Goal: Task Accomplishment & Management: Manage account settings

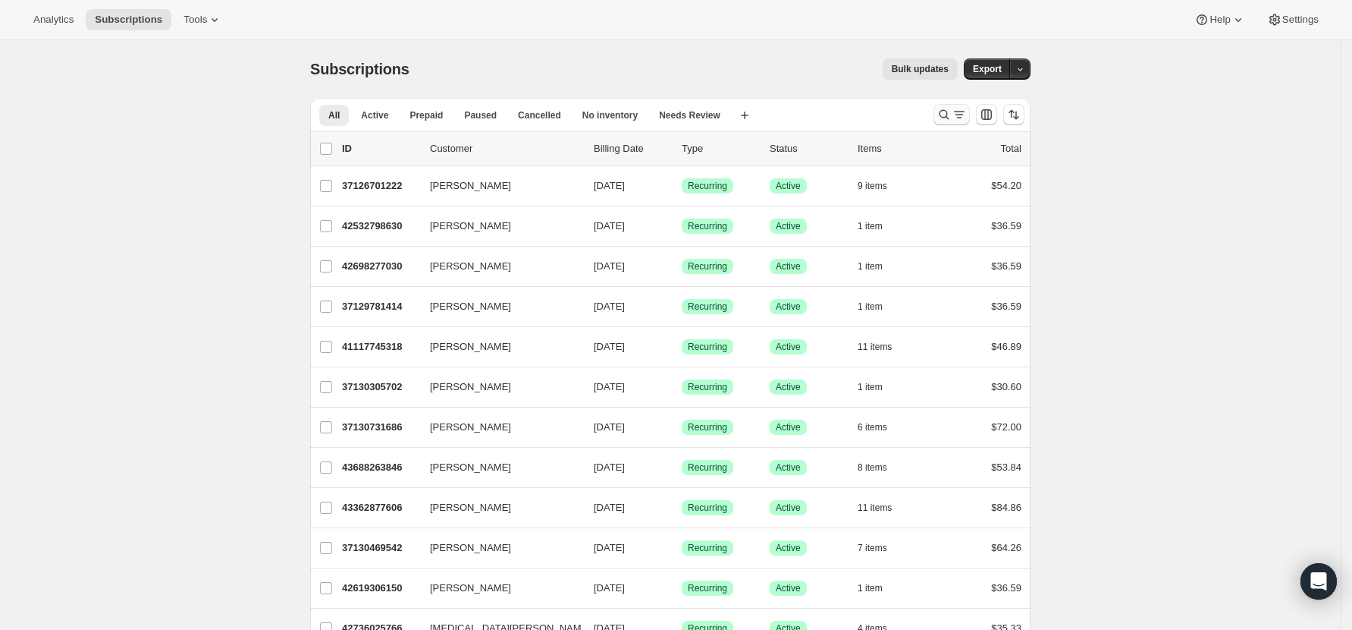
click at [945, 111] on icon "Search and filter results" at bounding box center [944, 114] width 15 height 15
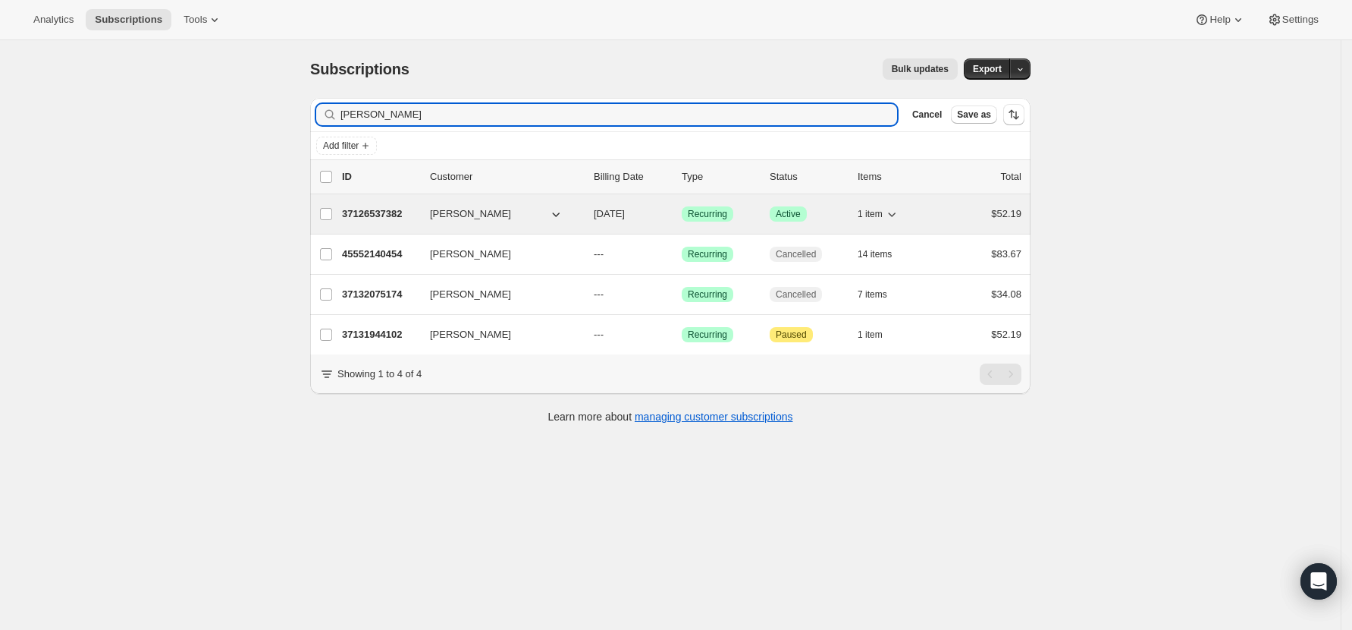
type input "paul"
click at [385, 208] on p "37126537382" at bounding box center [380, 213] width 76 height 15
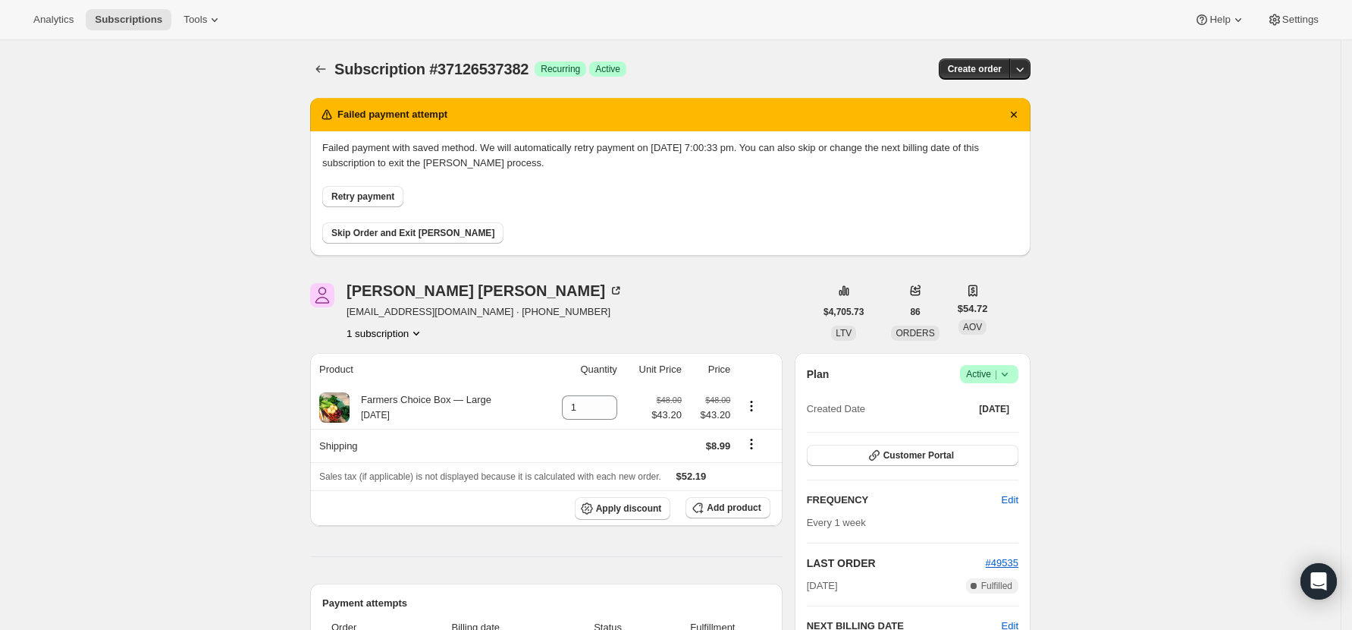
click at [404, 192] on button "Retry payment" at bounding box center [362, 196] width 81 height 21
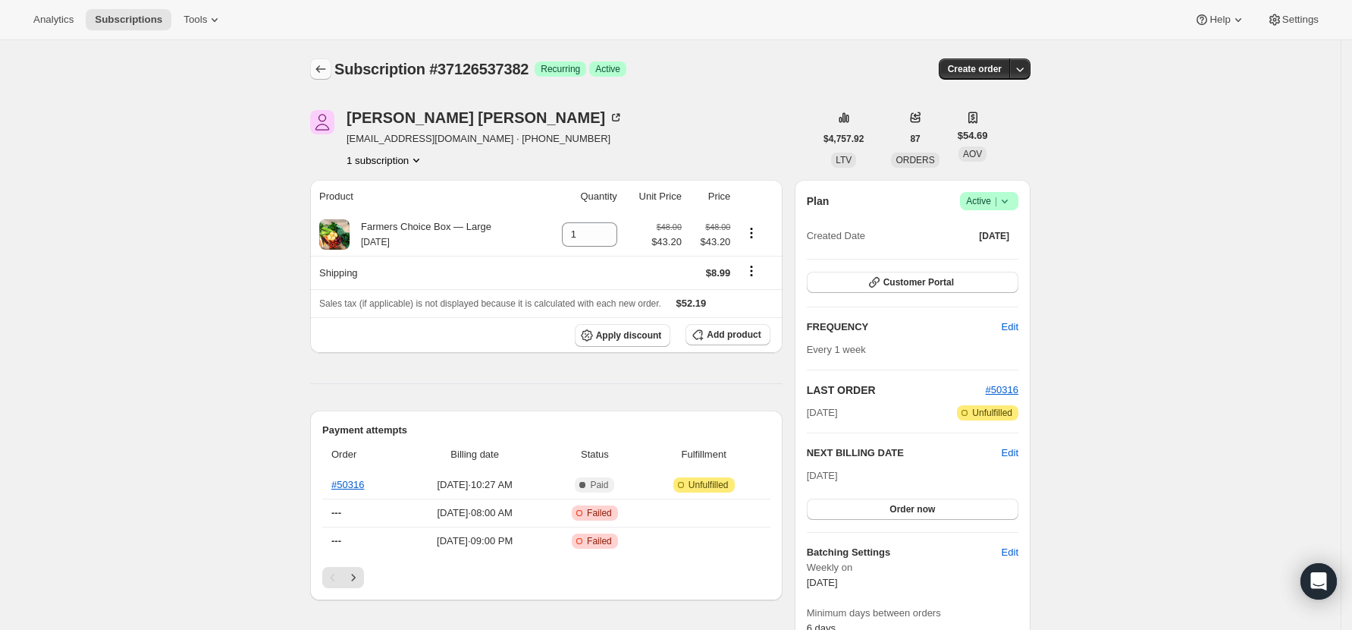
click at [325, 74] on icon "Subscriptions" at bounding box center [320, 68] width 15 height 15
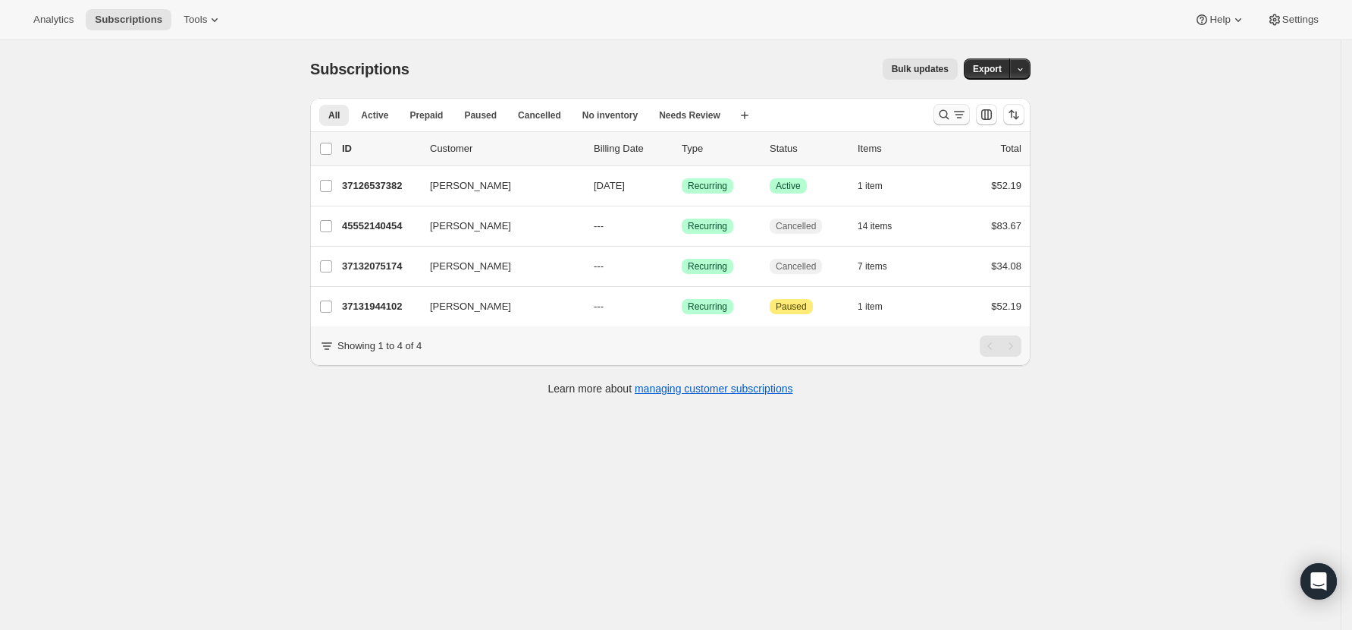
click at [943, 115] on icon "Search and filter results" at bounding box center [944, 114] width 15 height 15
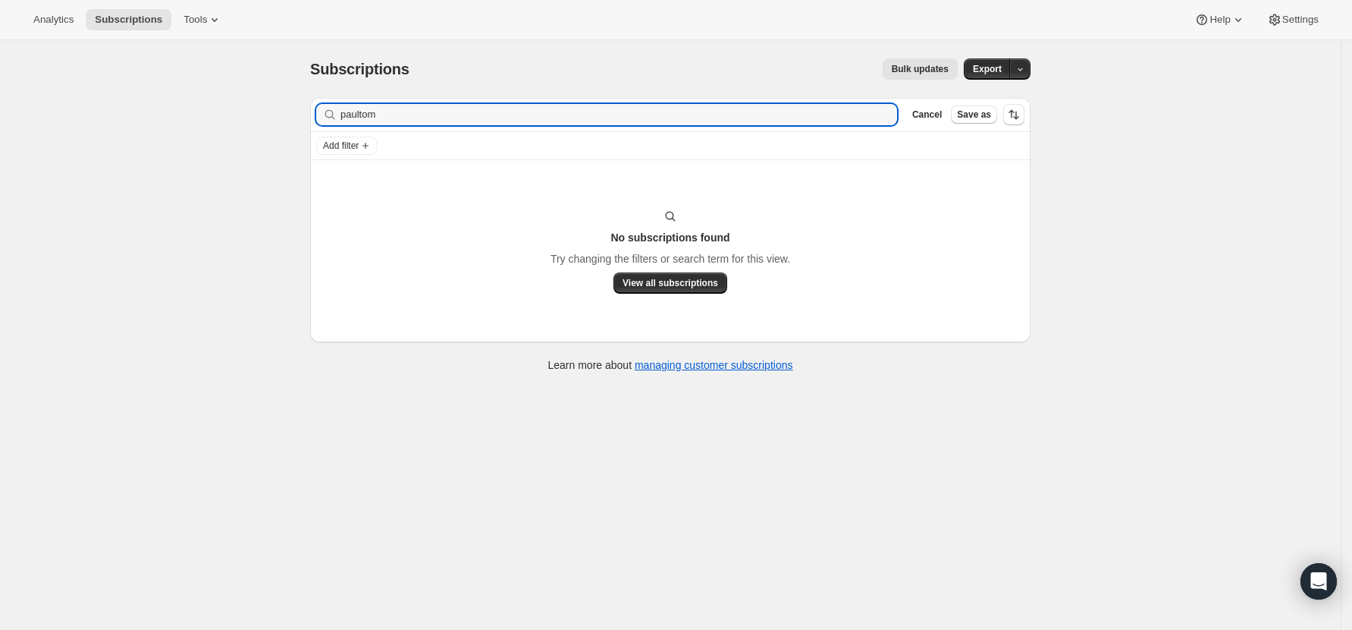
drag, startPoint x: 389, startPoint y: 115, endPoint x: 259, endPoint y: 112, distance: 130.5
click at [259, 112] on div "Subscriptions. This page is ready Subscriptions Bulk updates More actions Bulk …" at bounding box center [670, 355] width 1341 height 630
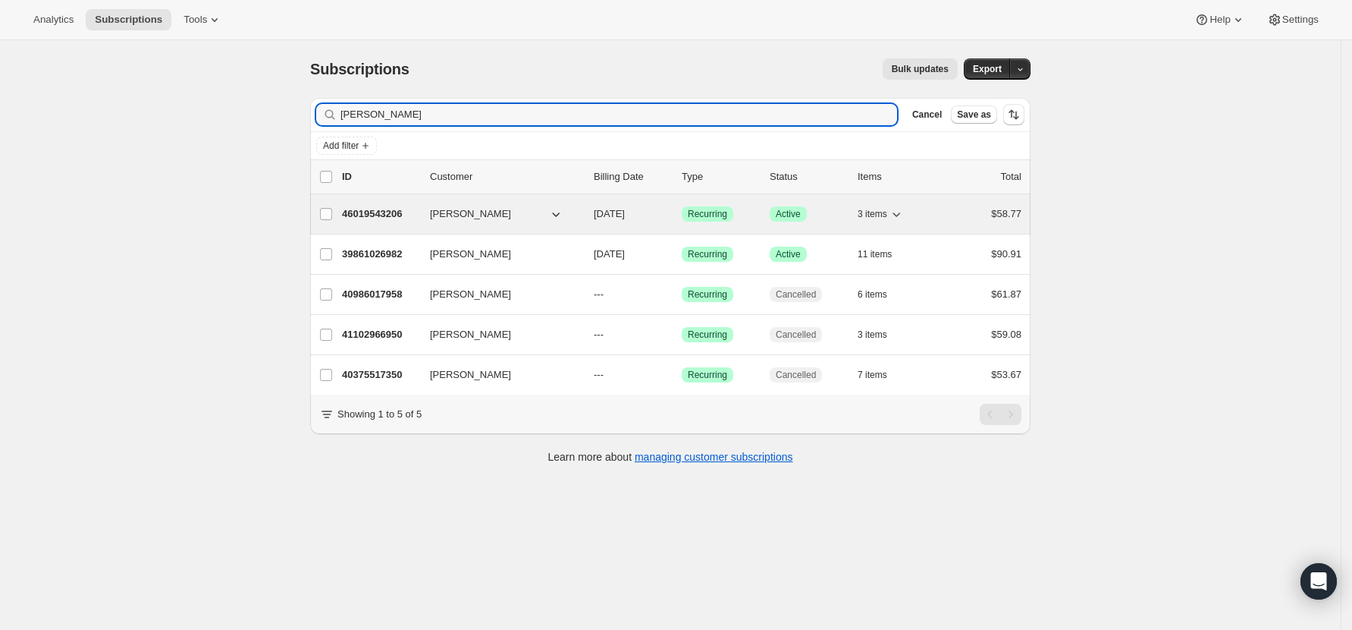
type input "tom"
click at [360, 209] on p "46019543206" at bounding box center [380, 213] width 76 height 15
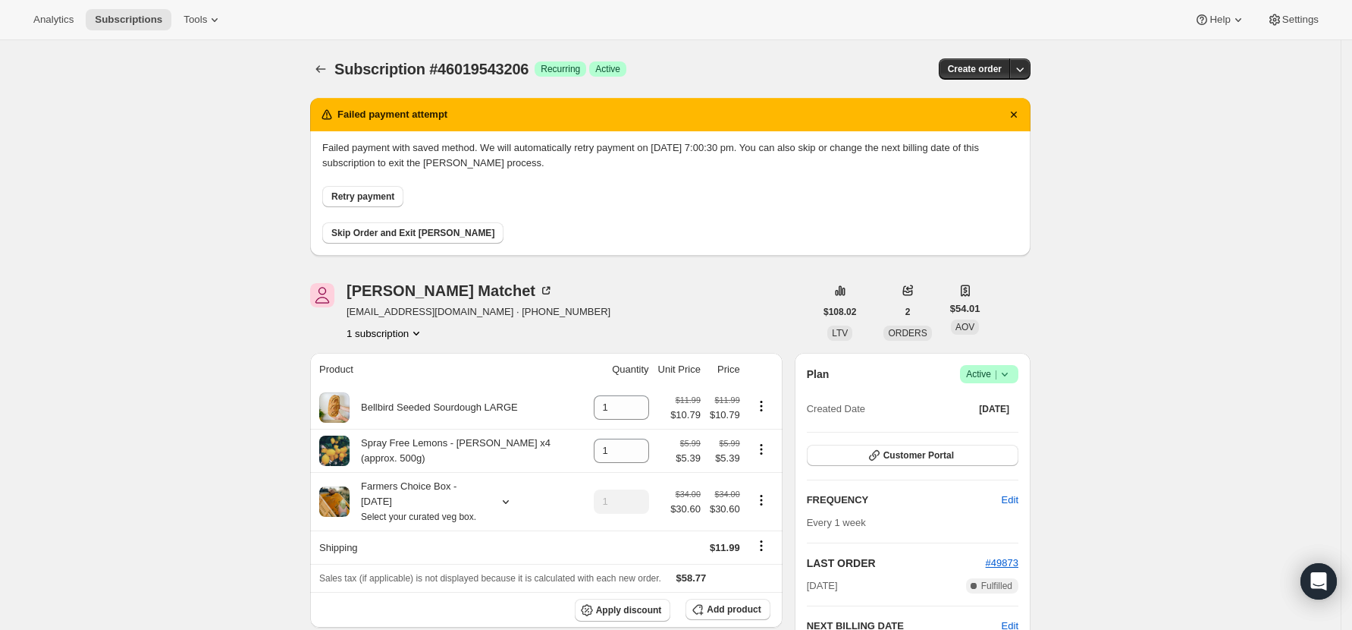
click at [374, 190] on button "Retry payment" at bounding box center [362, 196] width 81 height 21
drag, startPoint x: 457, startPoint y: 309, endPoint x: 354, endPoint y: 316, distance: 103.4
click at [354, 316] on span "mtom21825@gmail.com · +447587472127" at bounding box center [479, 311] width 264 height 15
copy span "mtom21825@gmail.com"
click at [422, 236] on span "Skip Order and Exit [PERSON_NAME]" at bounding box center [412, 233] width 163 height 12
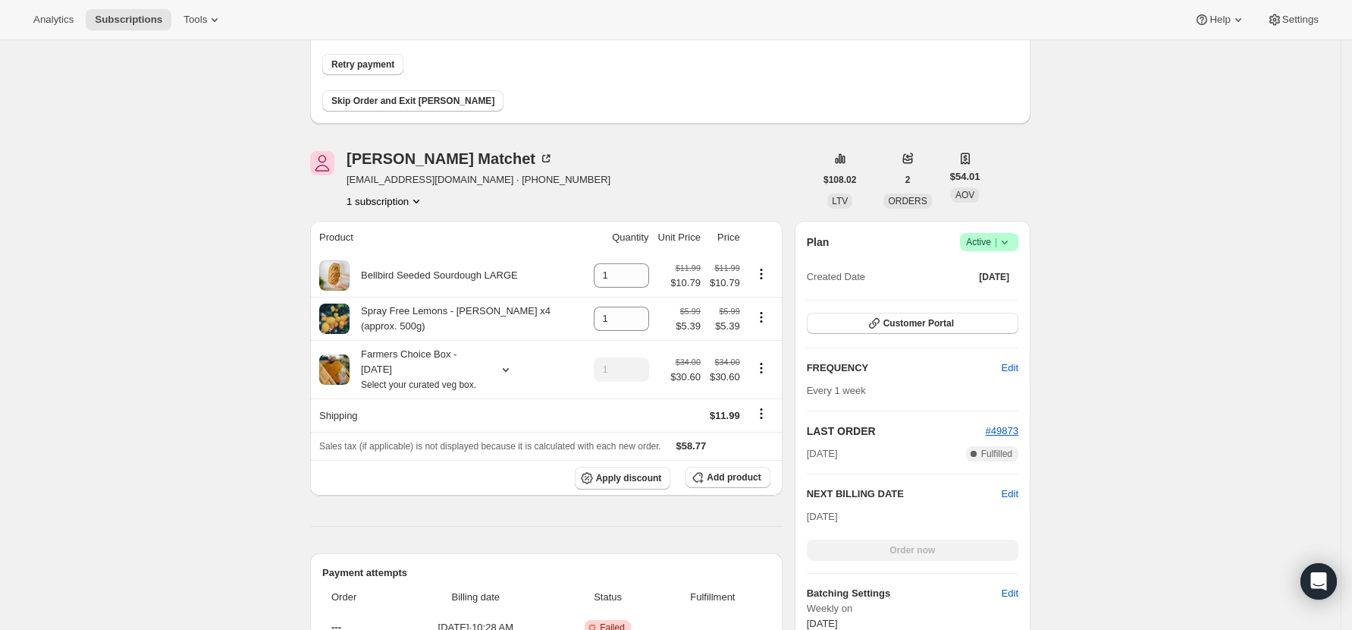
scroll to position [303, 0]
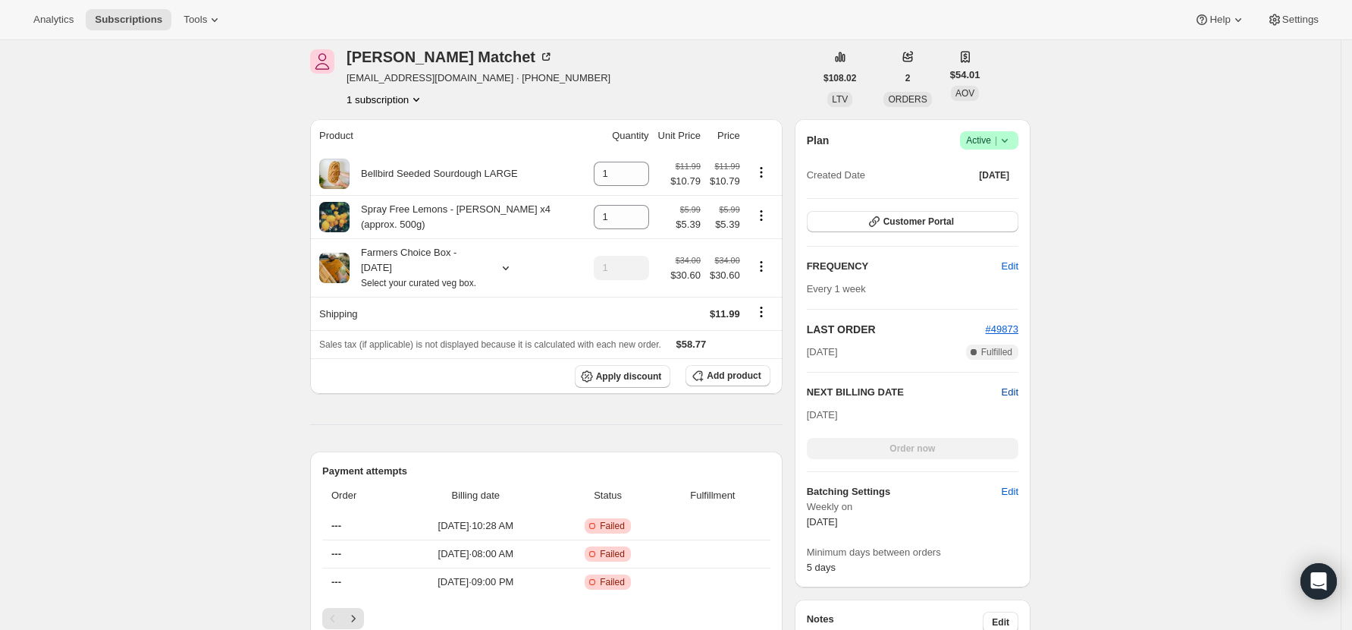
click at [1016, 389] on span "Edit" at bounding box center [1010, 392] width 17 height 15
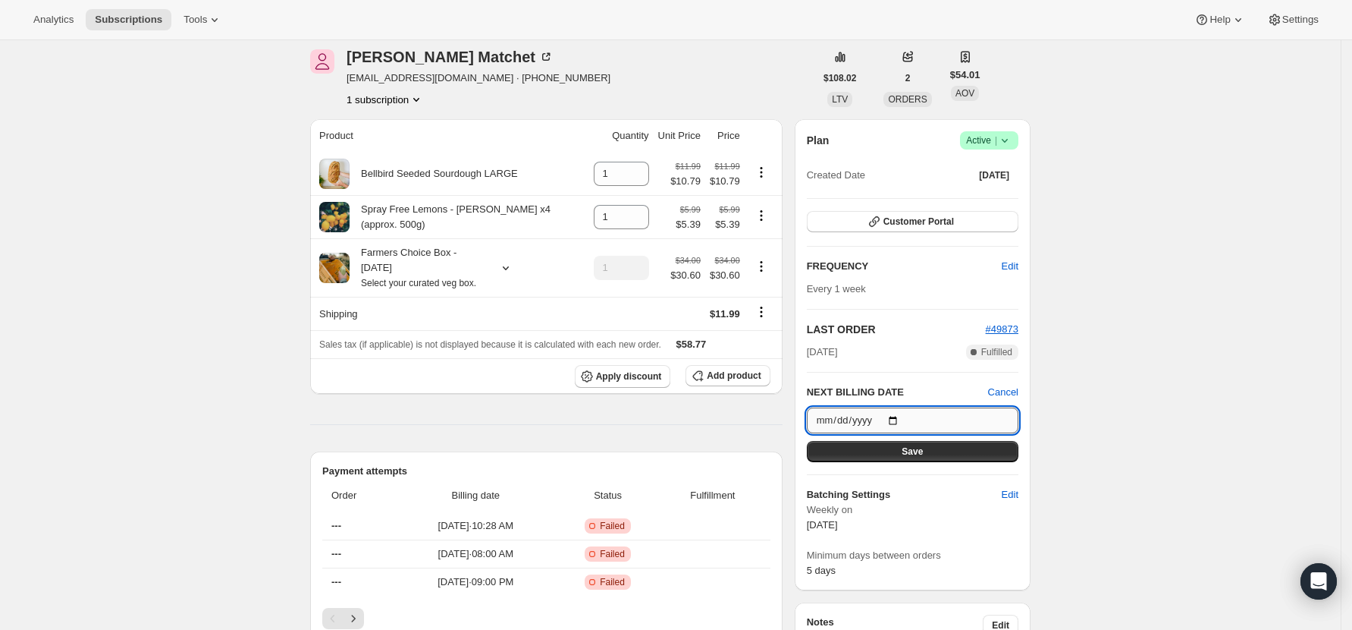
click at [902, 418] on input "2025-09-01" at bounding box center [913, 420] width 212 height 26
type input "2025-08-25"
click at [928, 460] on button "Save" at bounding box center [913, 451] width 212 height 21
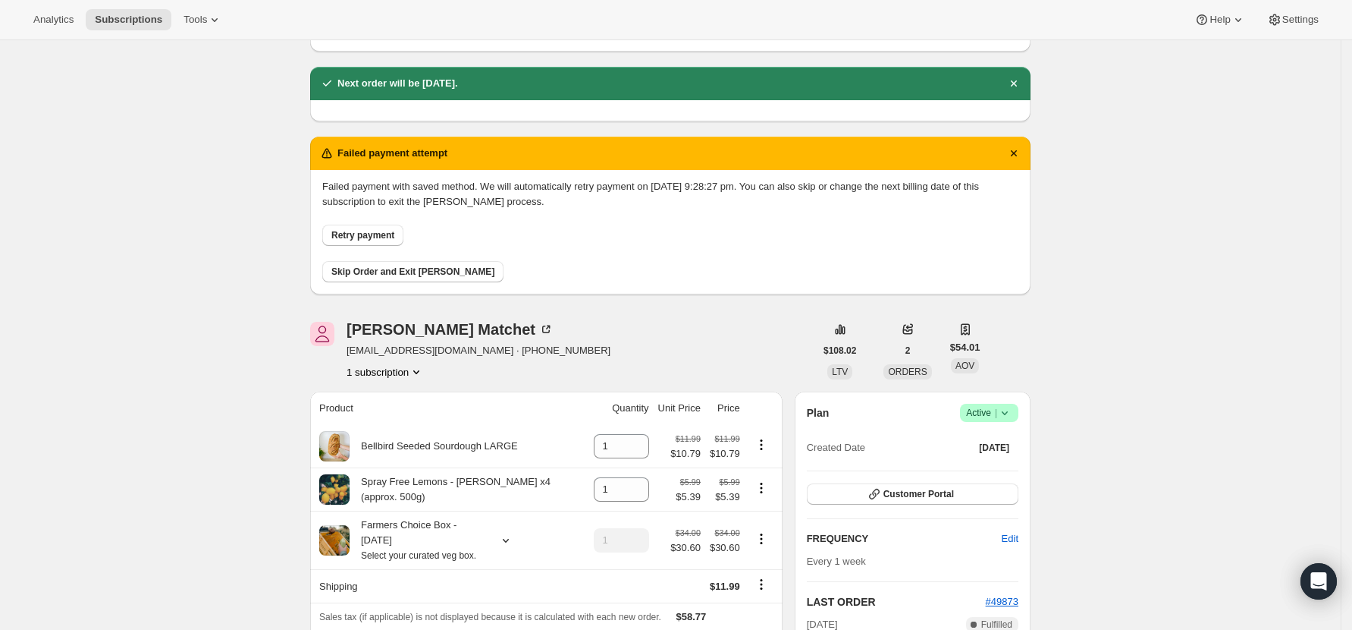
scroll to position [0, 0]
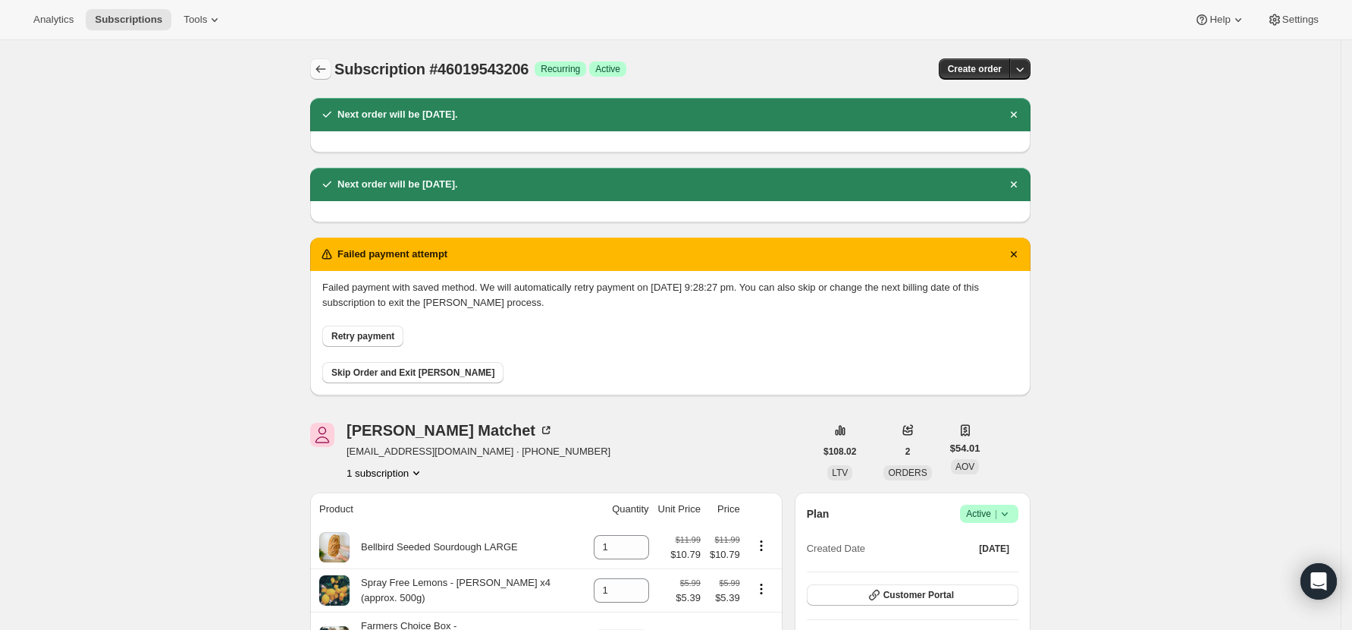
click at [323, 73] on icon "Subscriptions" at bounding box center [320, 68] width 15 height 15
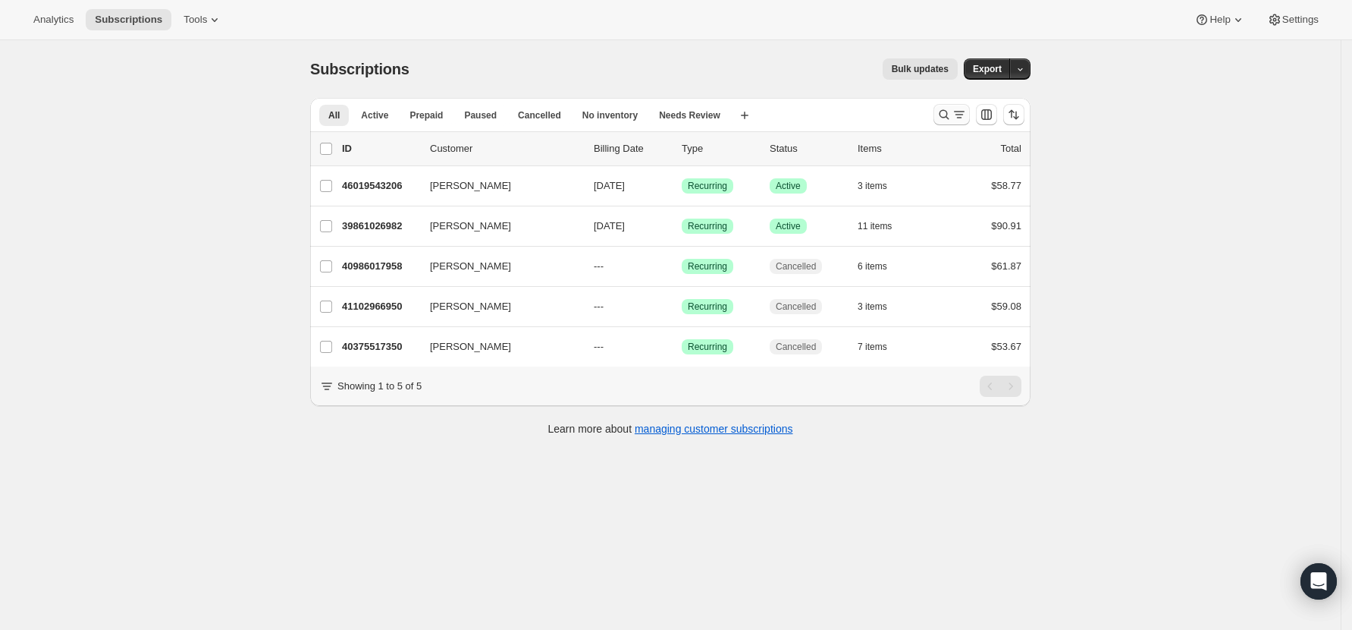
click at [950, 115] on icon "Search and filter results" at bounding box center [945, 115] width 10 height 10
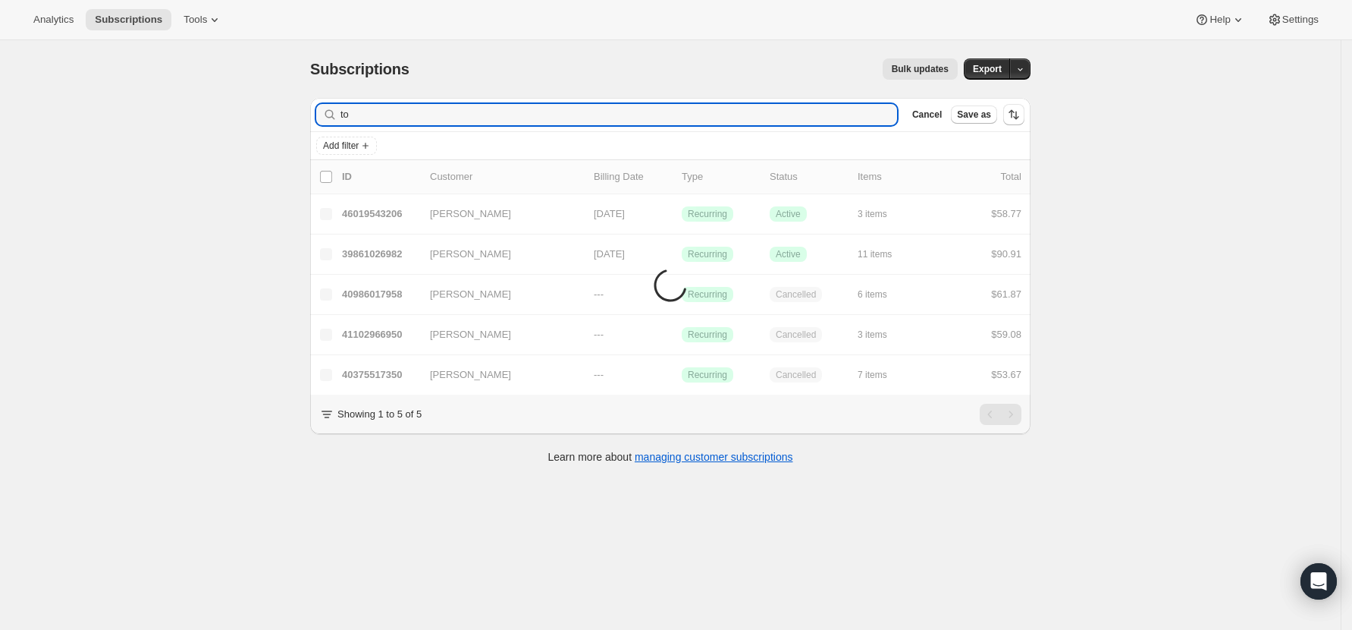
type input "t"
type input "rosie"
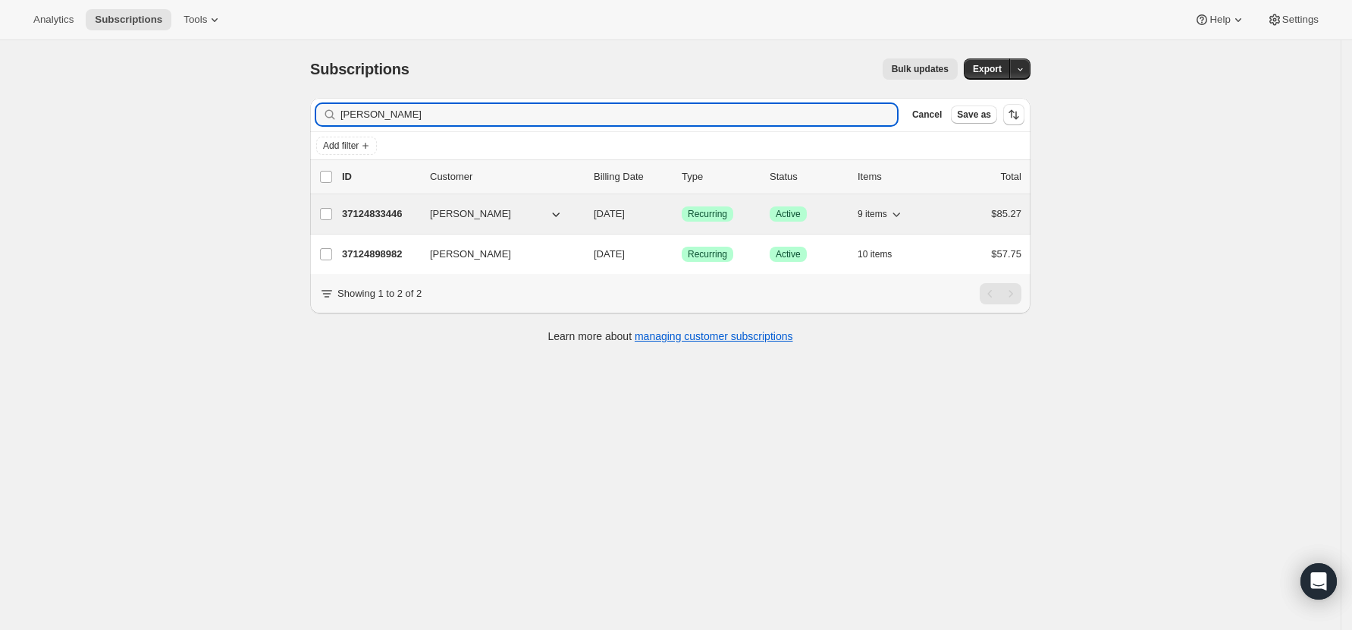
click at [390, 211] on p "37124833446" at bounding box center [380, 213] width 76 height 15
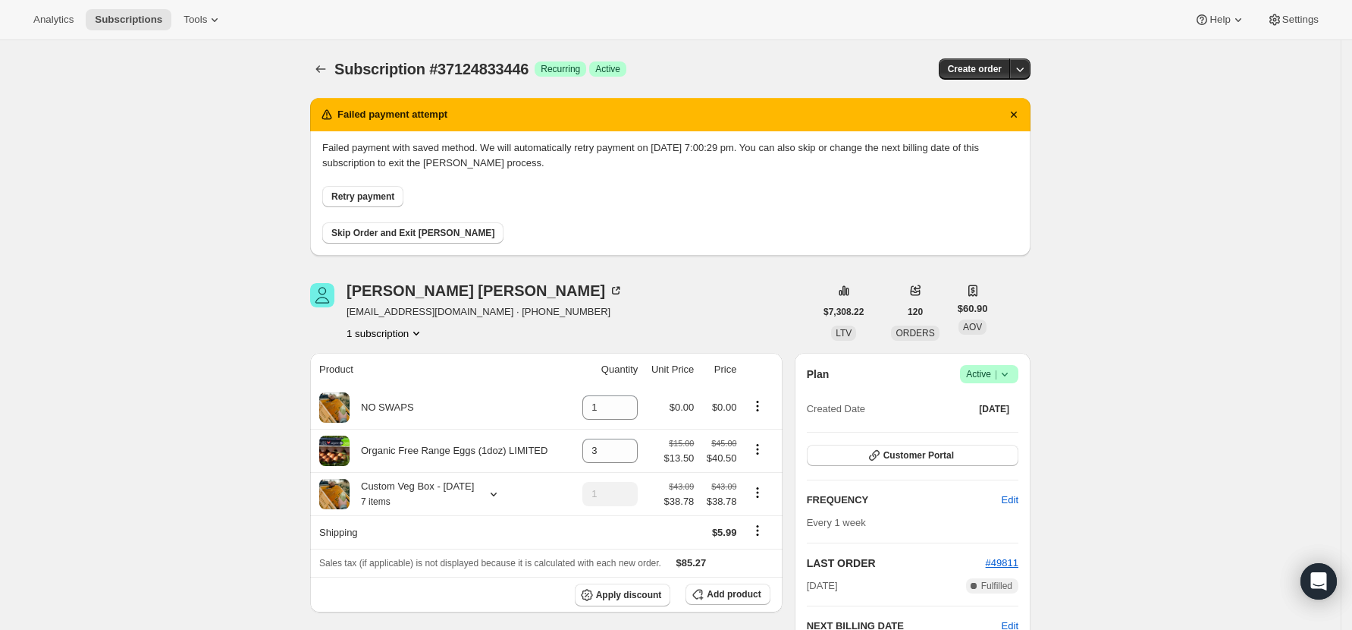
click at [383, 188] on button "Retry payment" at bounding box center [362, 196] width 81 height 21
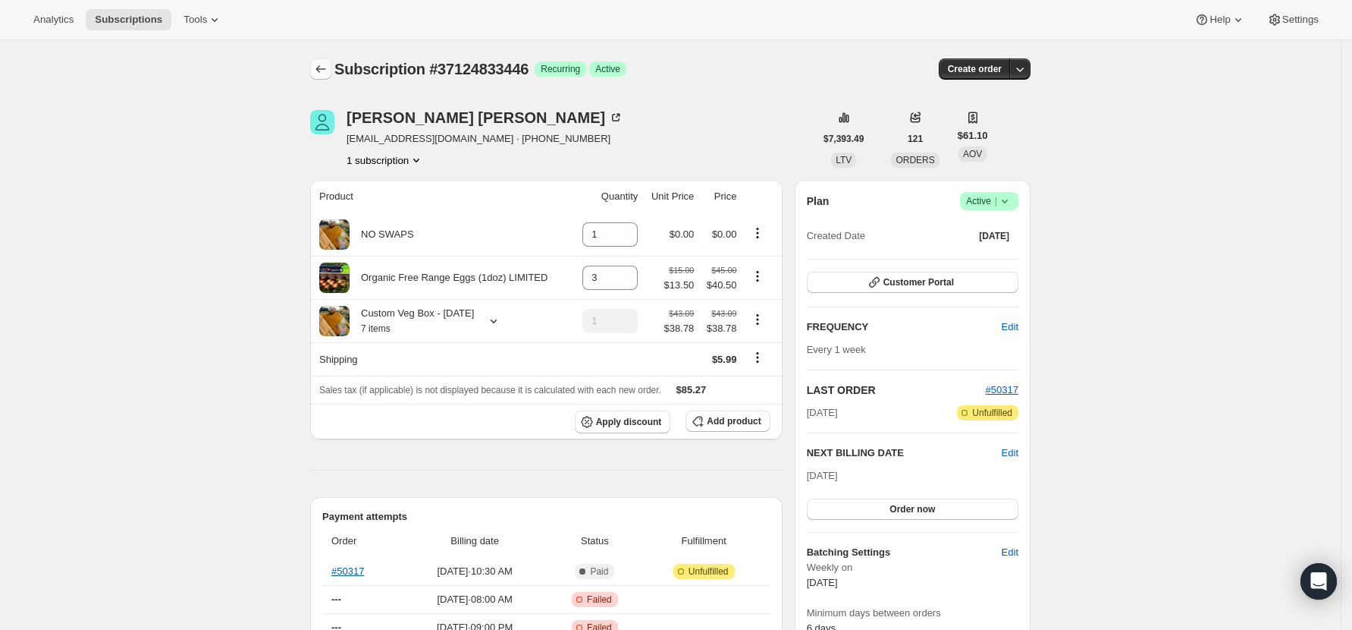
click at [317, 63] on button "Subscriptions" at bounding box center [320, 68] width 21 height 21
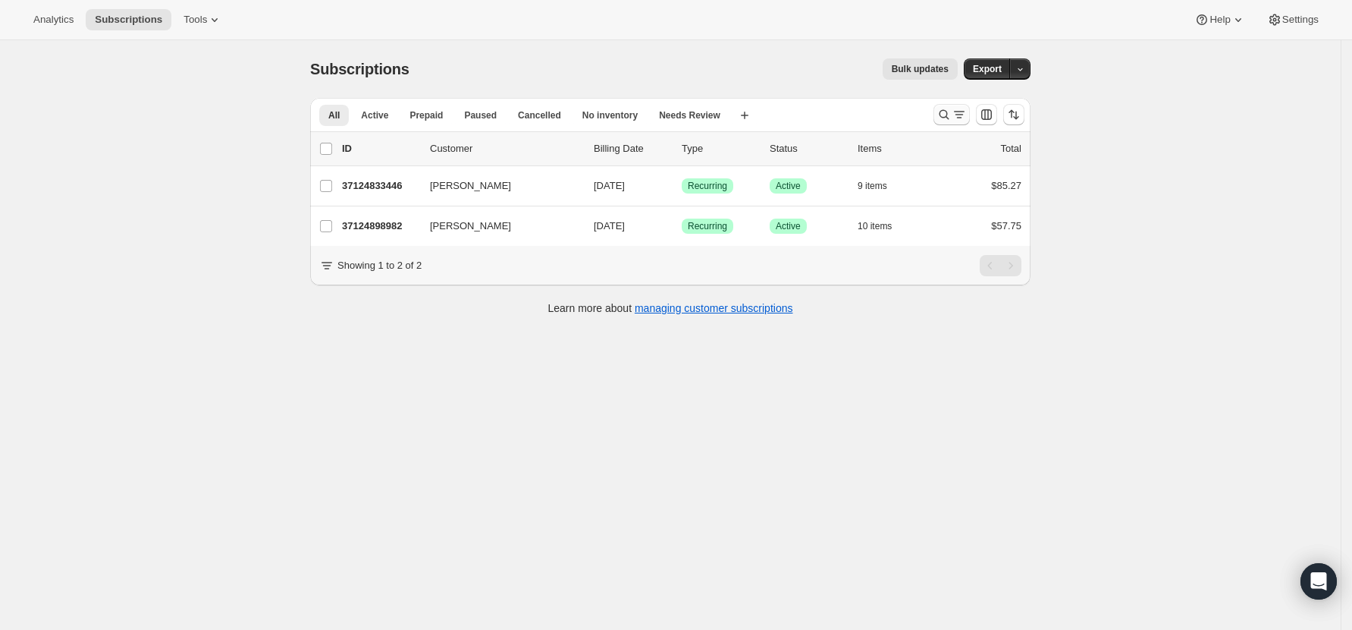
click at [948, 112] on icon "Search and filter results" at bounding box center [944, 114] width 15 height 15
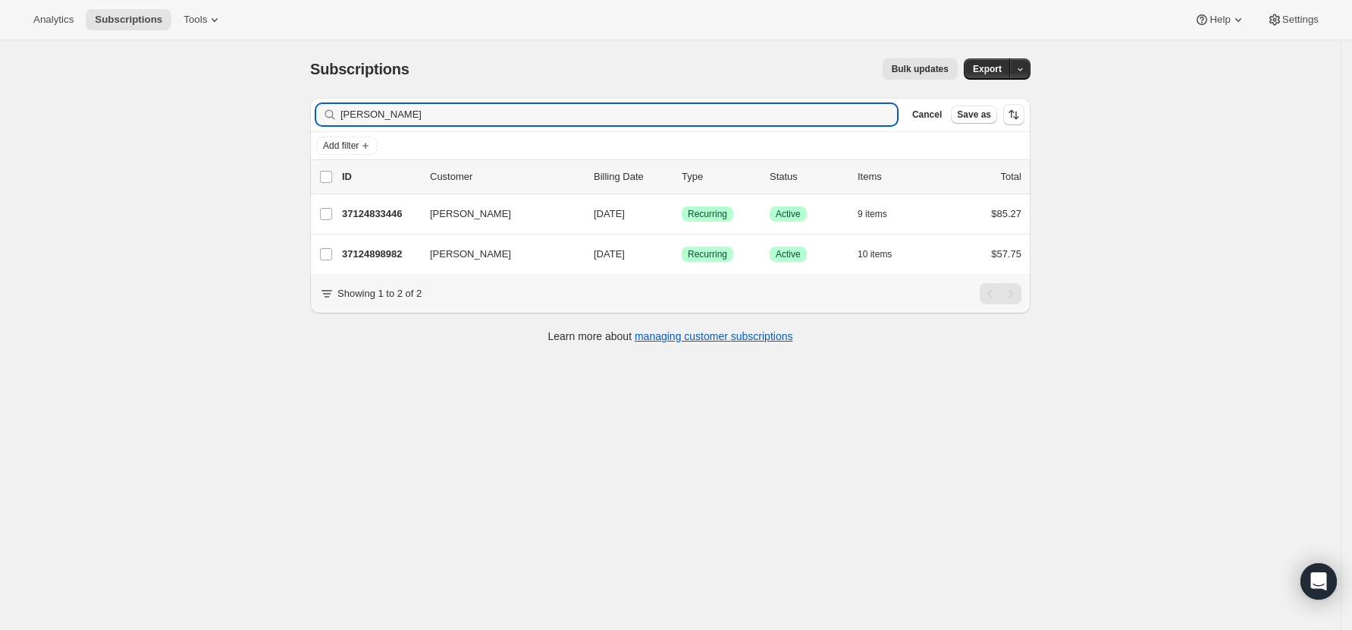
drag, startPoint x: 371, startPoint y: 121, endPoint x: 304, endPoint y: 121, distance: 66.7
click at [304, 120] on div "Filter subscribers rosie Clear Cancel Save as Add filter 0 selected Update next…" at bounding box center [664, 222] width 733 height 273
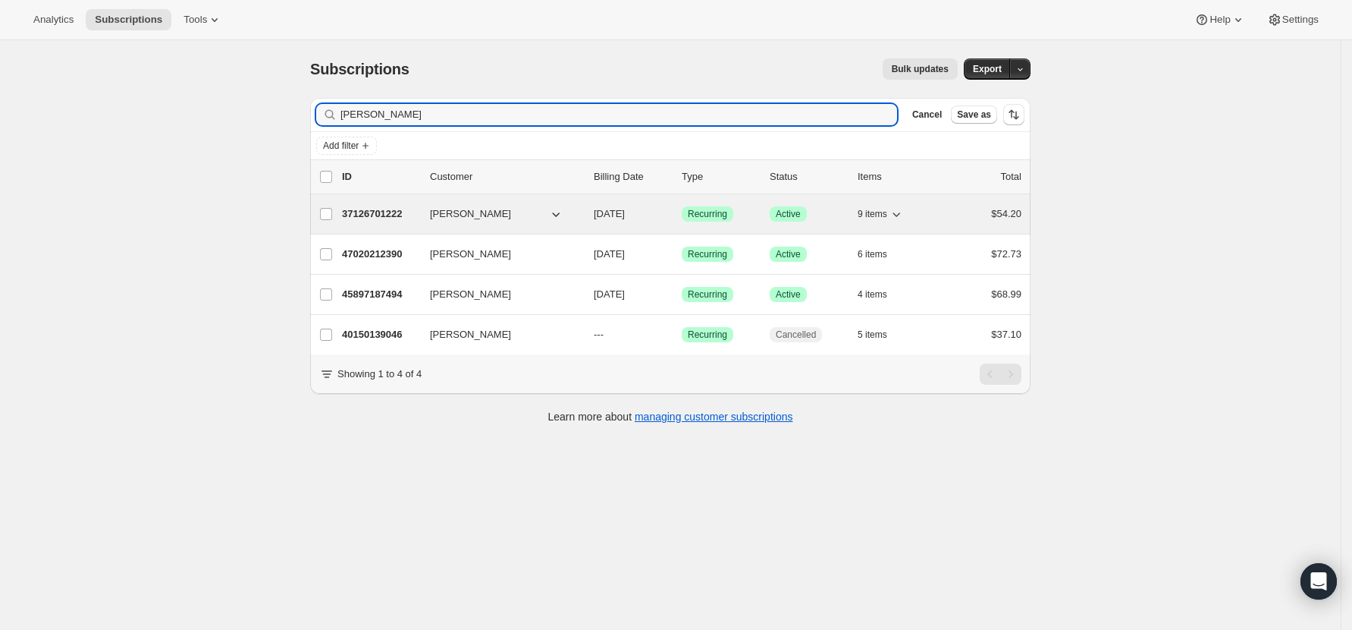
type input "kim"
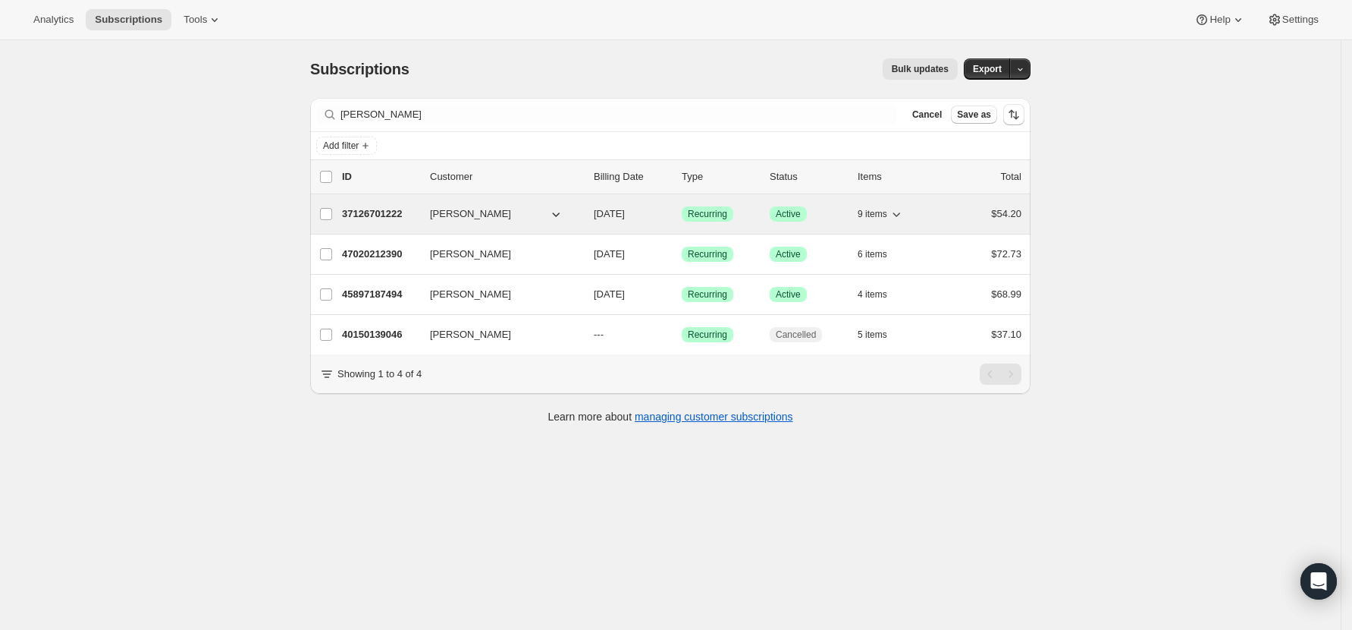
click at [381, 213] on p "37126701222" at bounding box center [380, 213] width 76 height 15
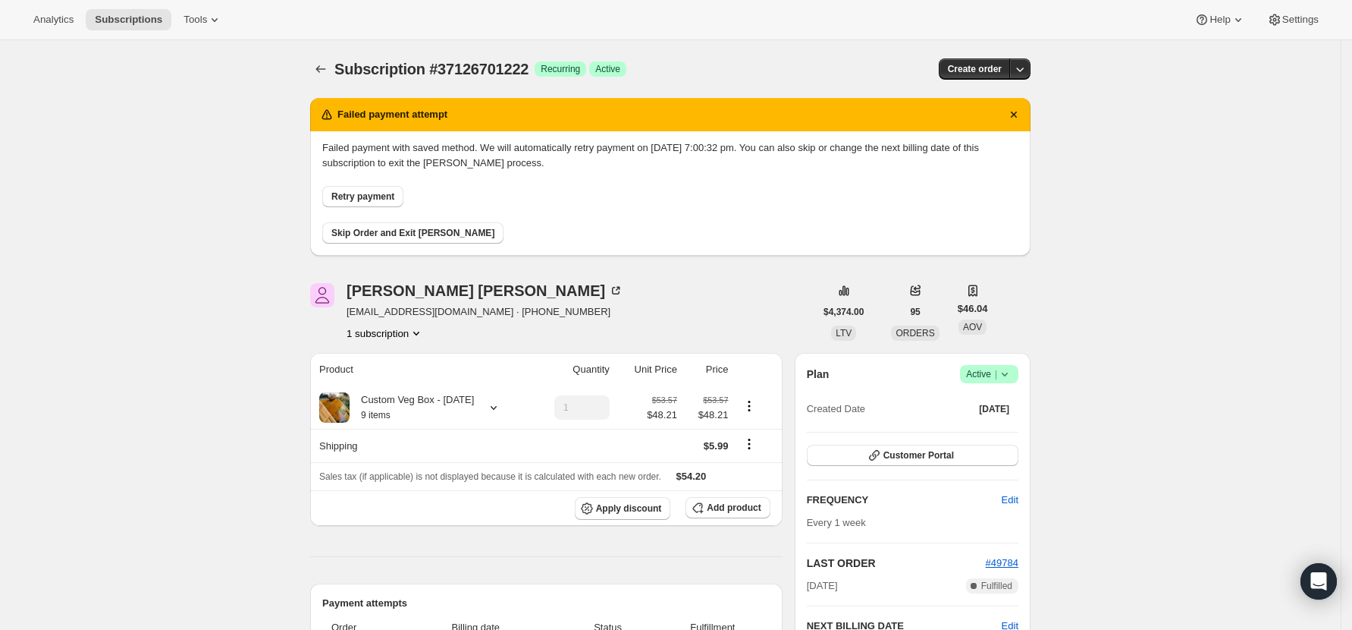
click at [385, 199] on span "Retry payment" at bounding box center [362, 196] width 63 height 12
drag, startPoint x: 457, startPoint y: 311, endPoint x: 353, endPoint y: 301, distance: 105.1
click at [353, 301] on div "[PERSON_NAME] [EMAIL_ADDRESS][DOMAIN_NAME] · [PHONE_NUMBER] 1 subscription" at bounding box center [485, 312] width 277 height 58
copy span "[EMAIL_ADDRESS][DOMAIN_NAME]"
click at [386, 225] on button "Skip Order and Exit [PERSON_NAME]" at bounding box center [412, 232] width 181 height 21
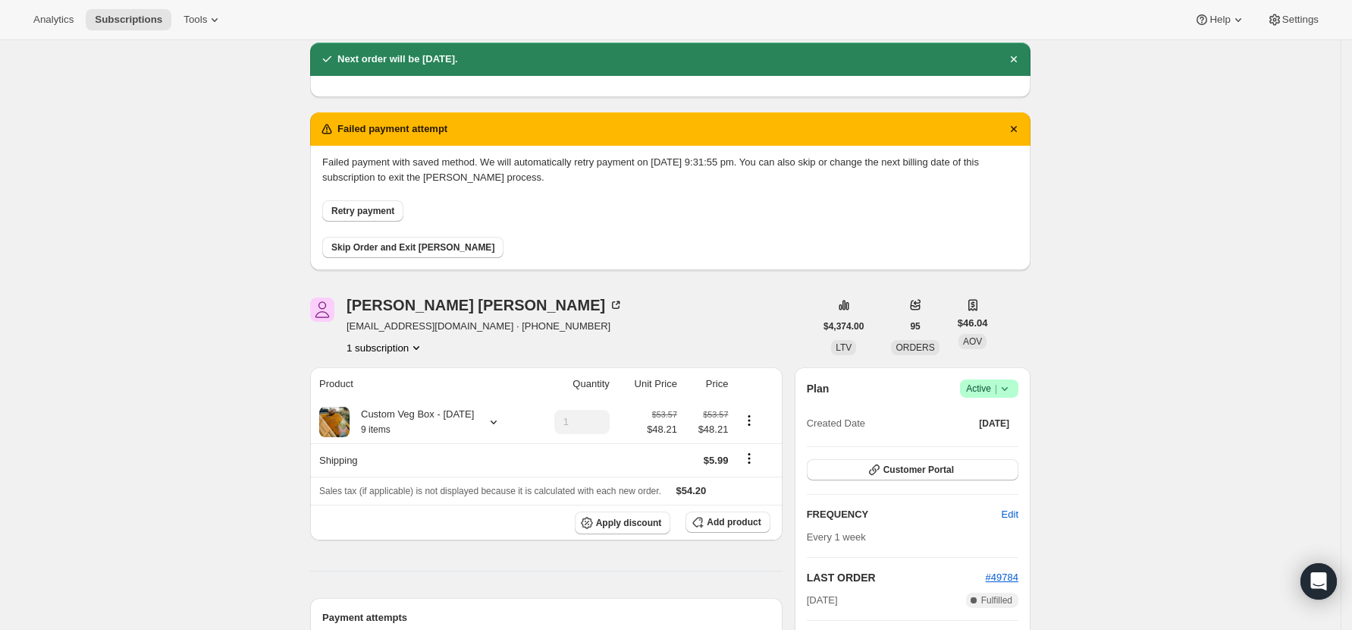
scroll to position [101, 0]
